Goal: Information Seeking & Learning: Check status

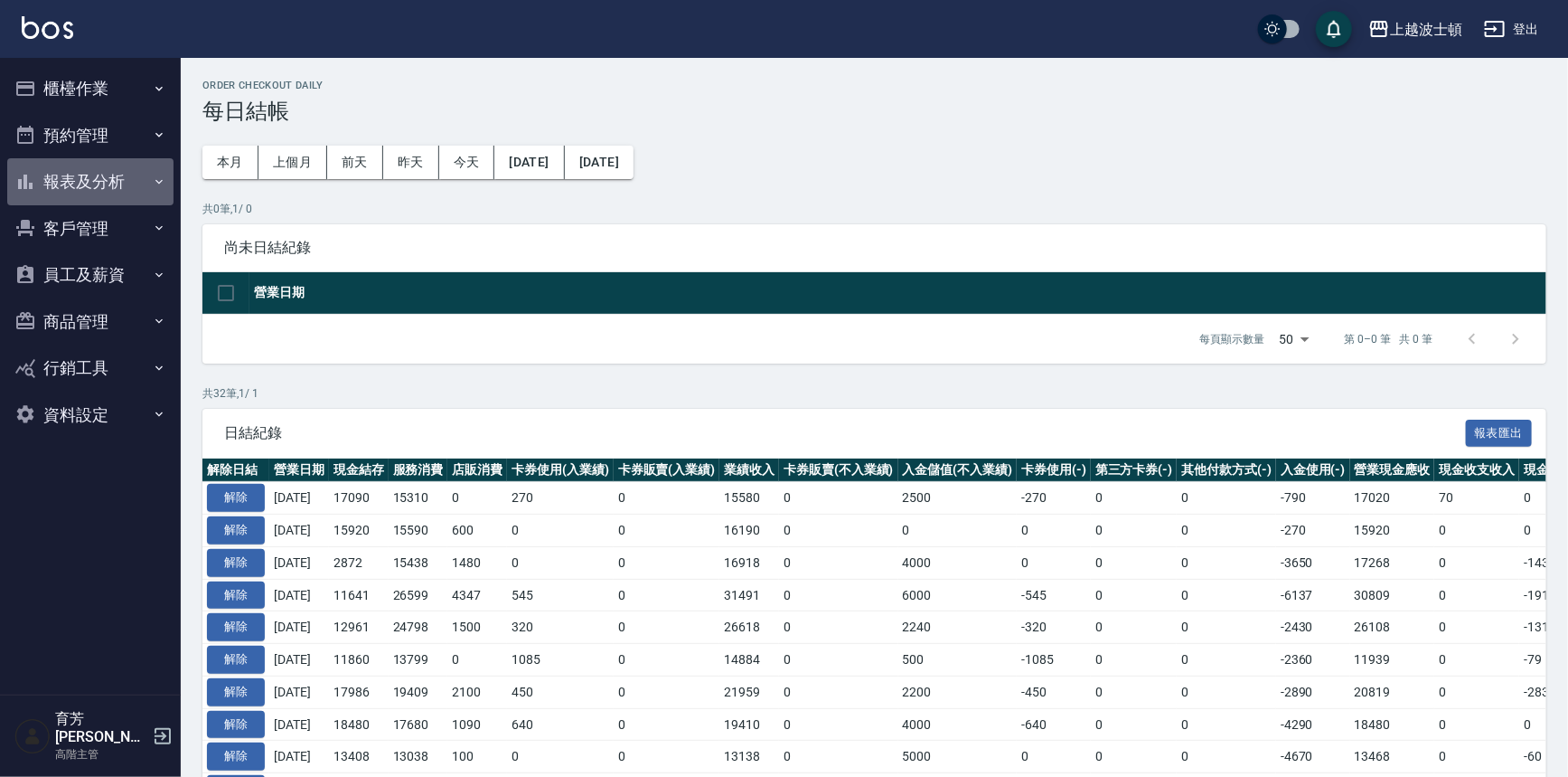
click at [73, 180] on button "報表及分析" at bounding box center [90, 182] width 166 height 47
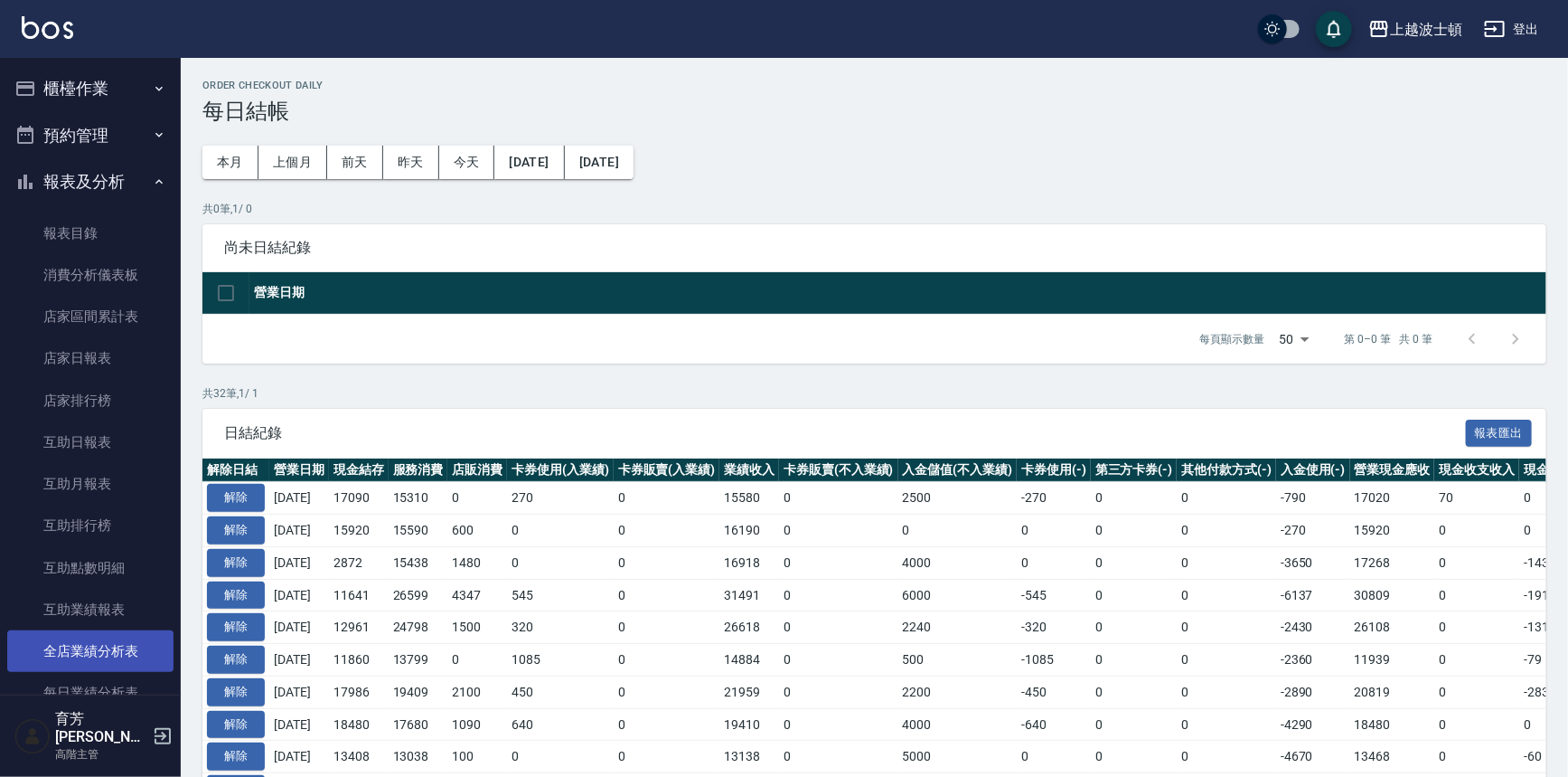
click at [93, 651] on link "全店業績分析表" at bounding box center [90, 650] width 166 height 42
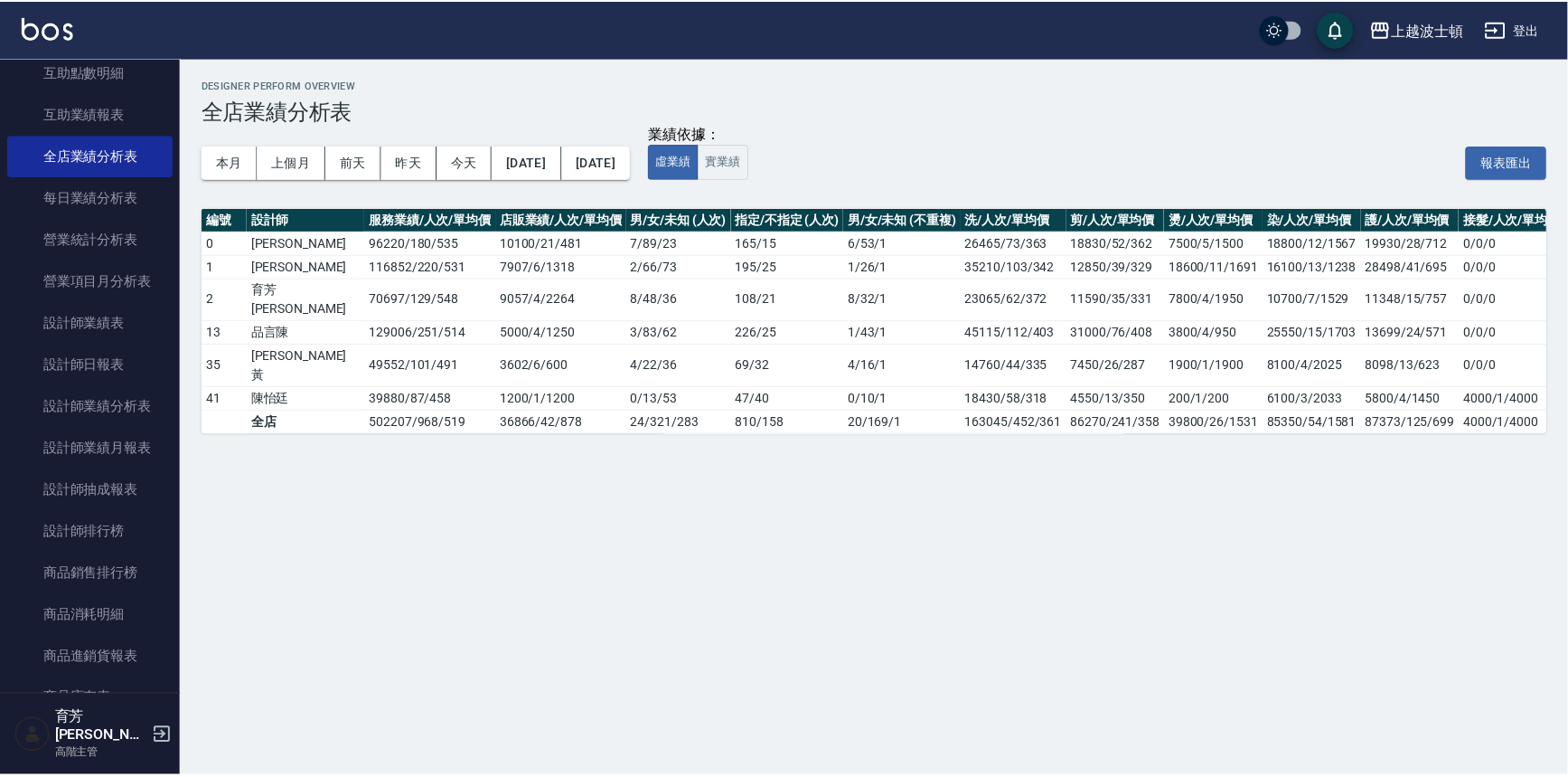
scroll to position [535, 0]
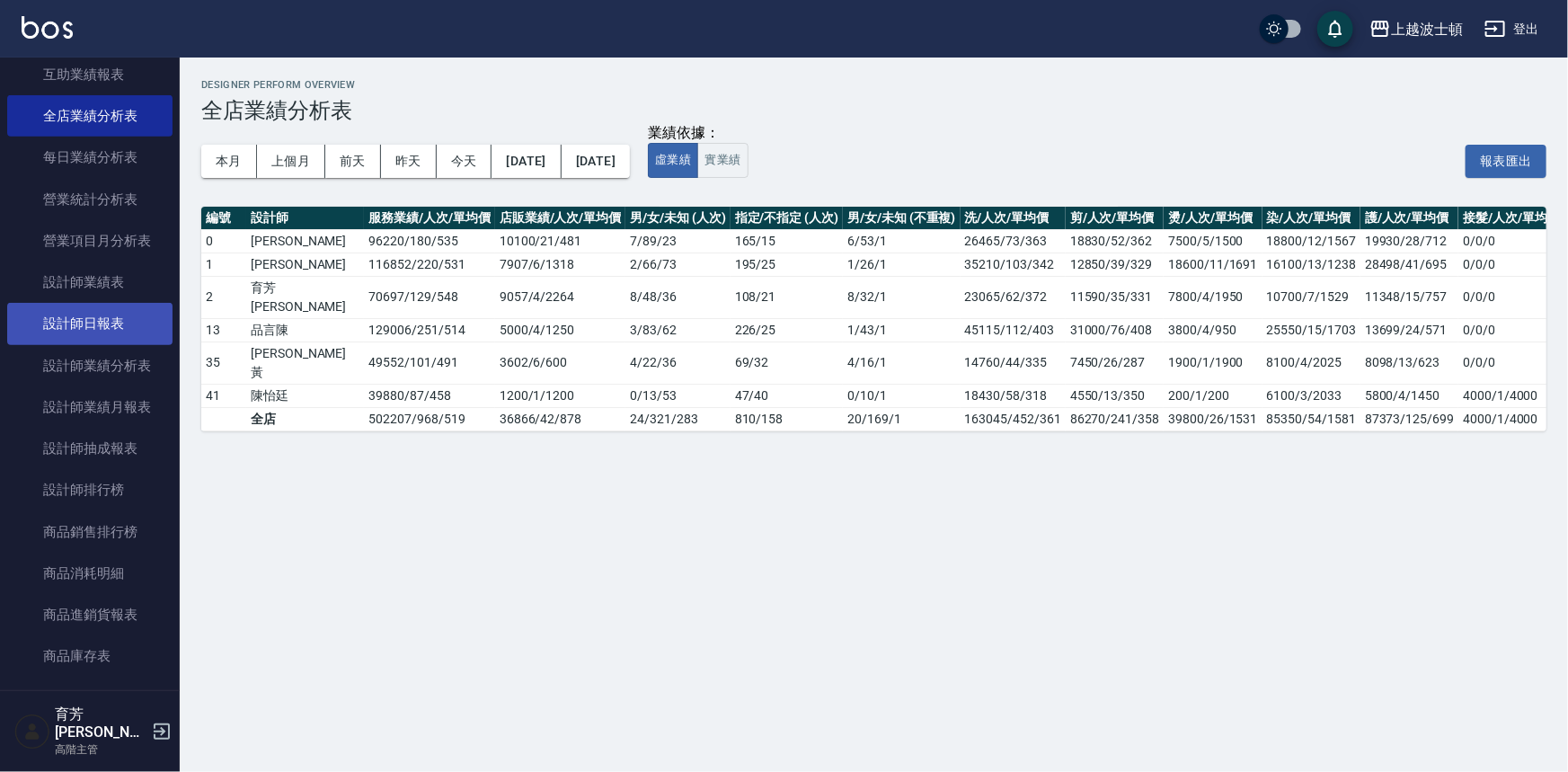
click at [112, 320] on link "設計師日報表" at bounding box center [89, 323] width 165 height 42
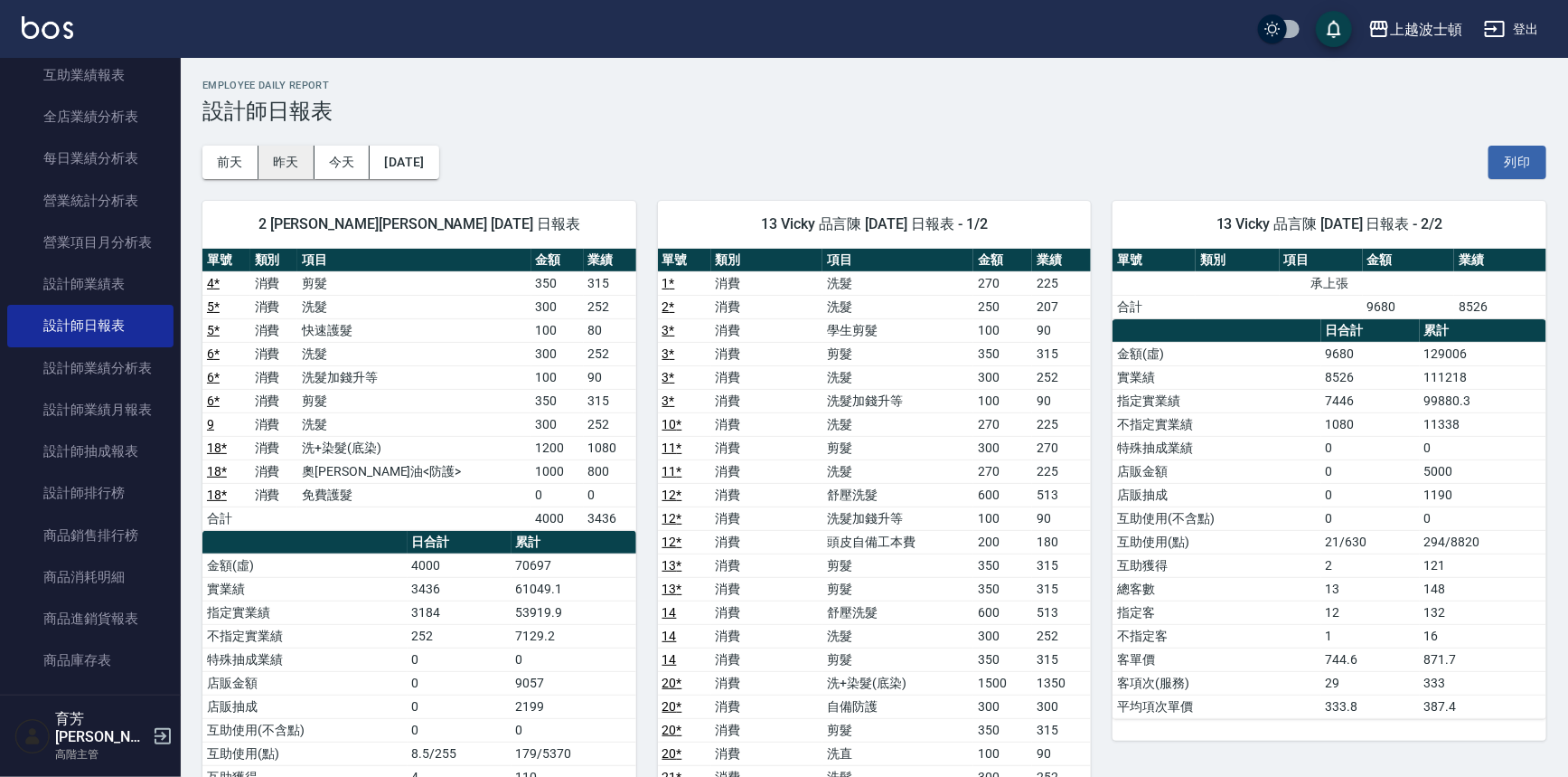
click at [289, 167] on button "昨天" at bounding box center [287, 163] width 56 height 33
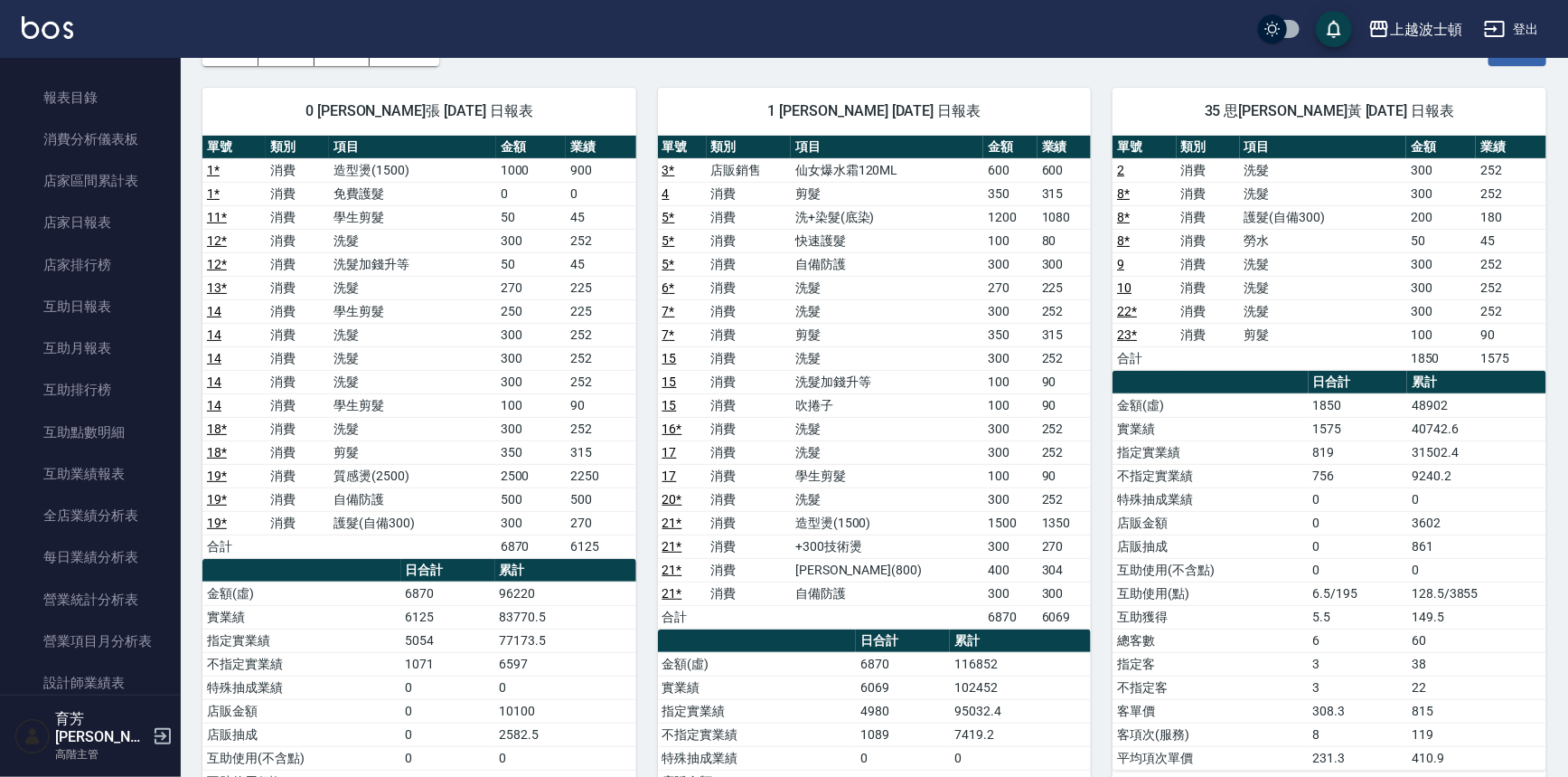
scroll to position [8, 0]
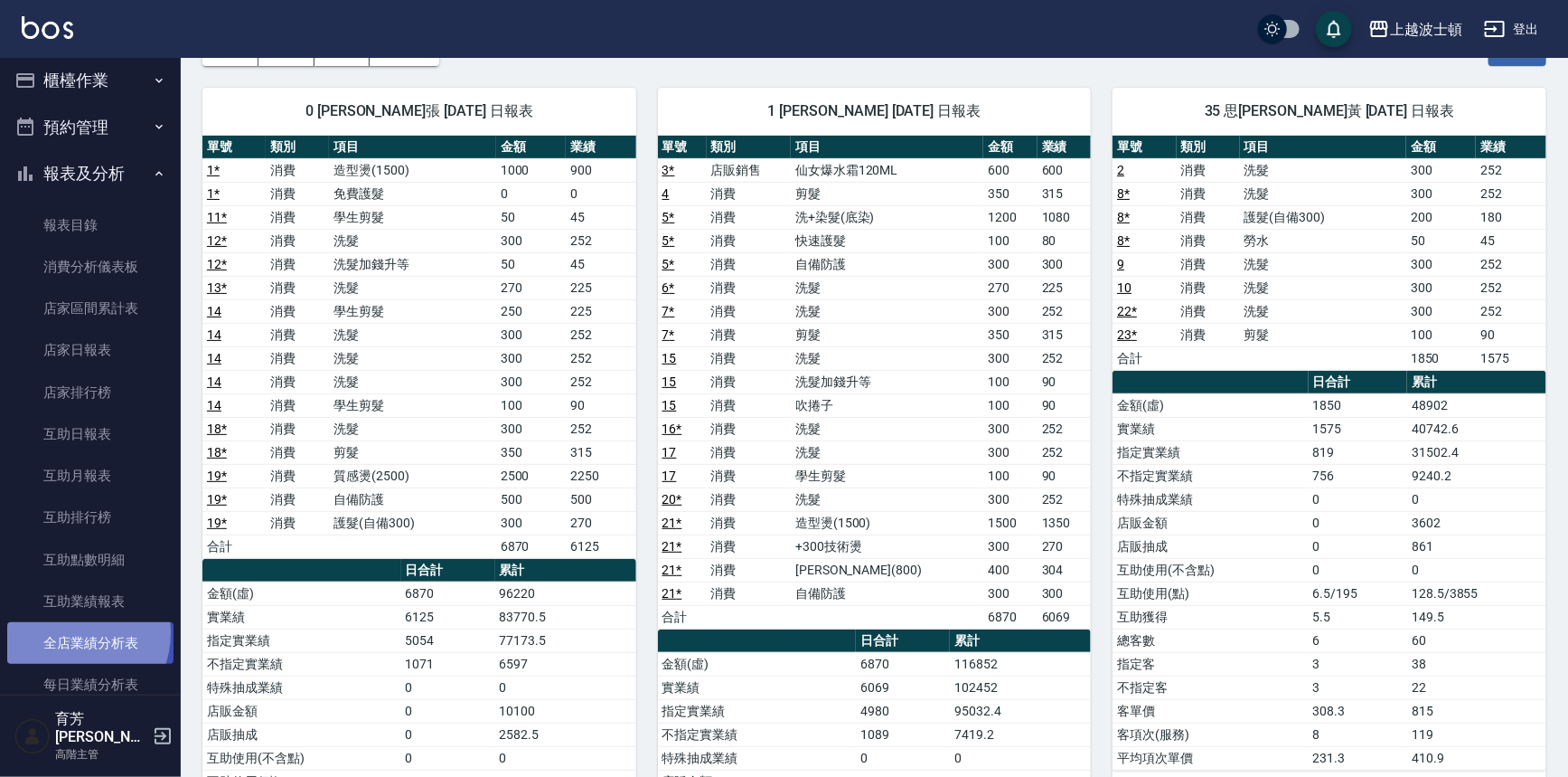
click at [72, 633] on link "全店業績分析表" at bounding box center [90, 643] width 166 height 42
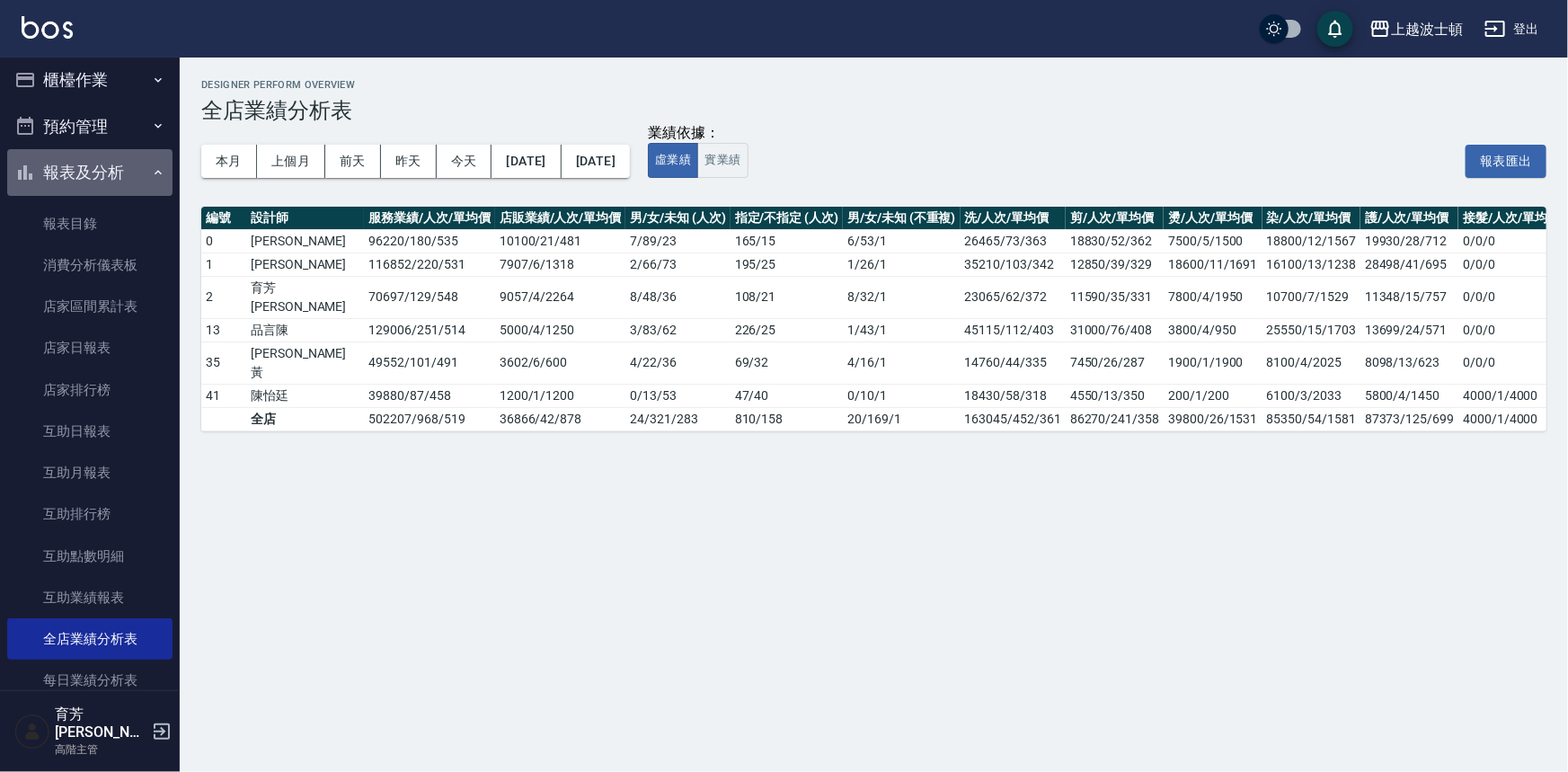
click at [154, 171] on icon "button" at bounding box center [158, 172] width 15 height 15
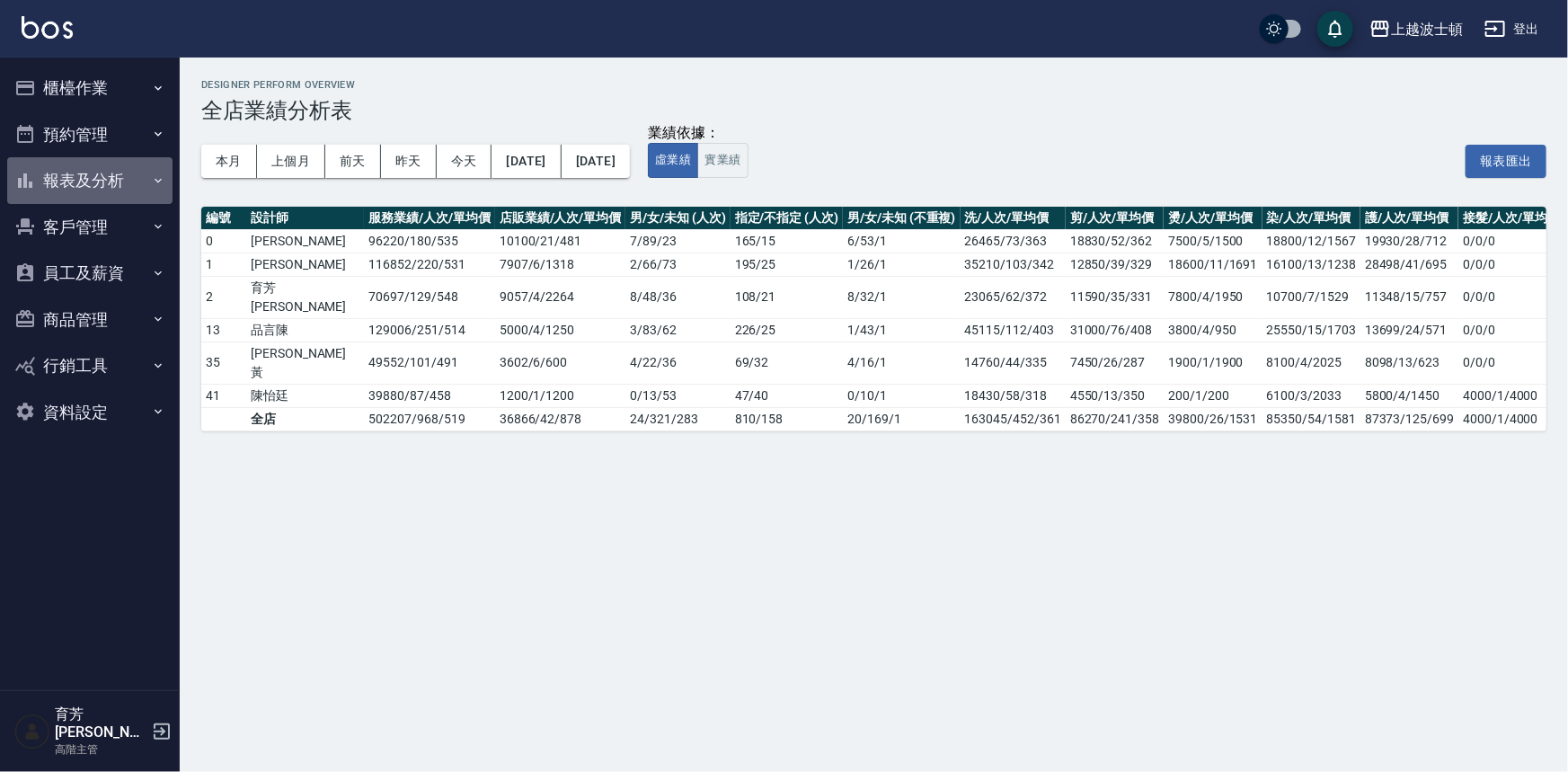
click at [84, 190] on button "報表及分析" at bounding box center [89, 181] width 165 height 46
